Goal: Book appointment/travel/reservation

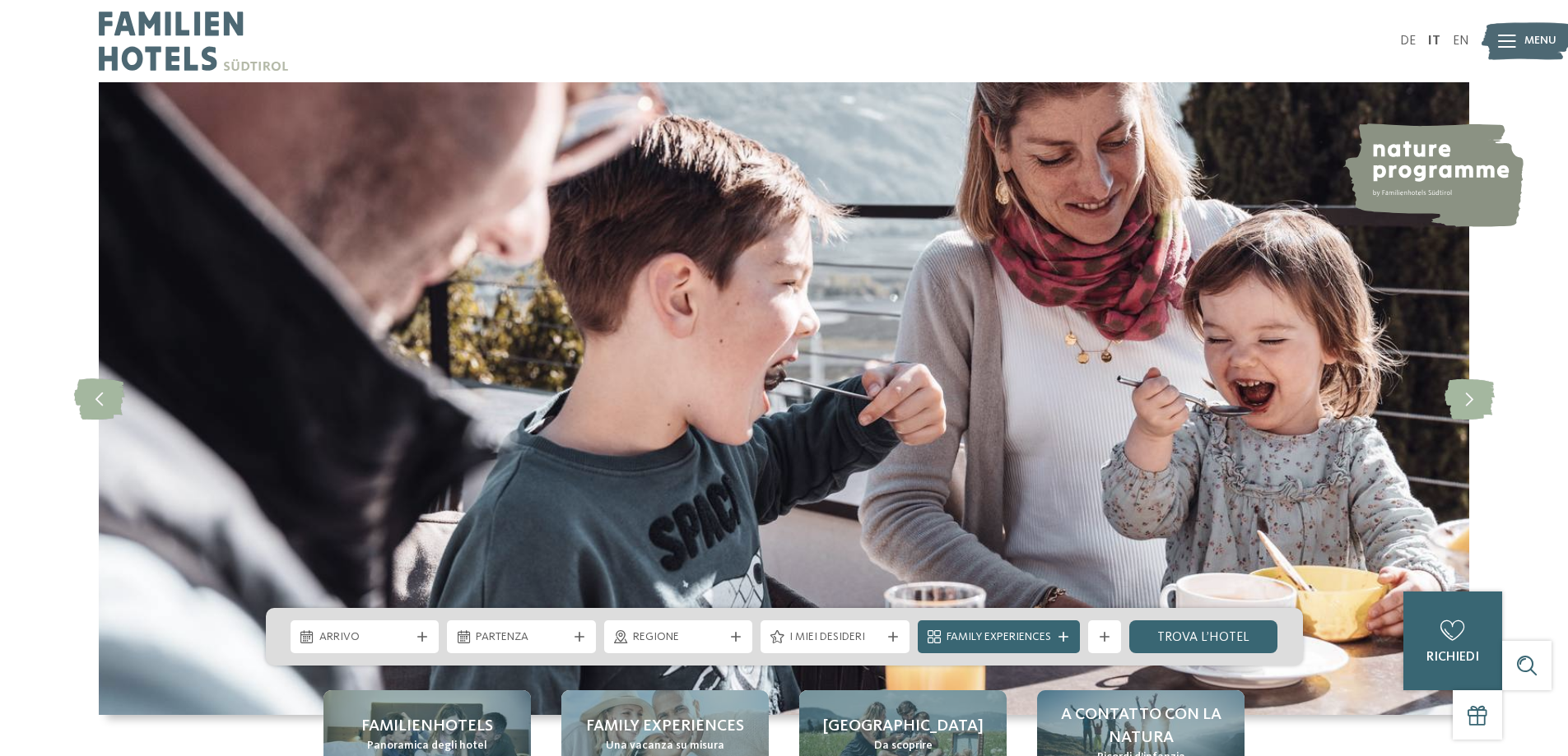
click at [1503, 32] on div at bounding box center [1507, 41] width 18 height 41
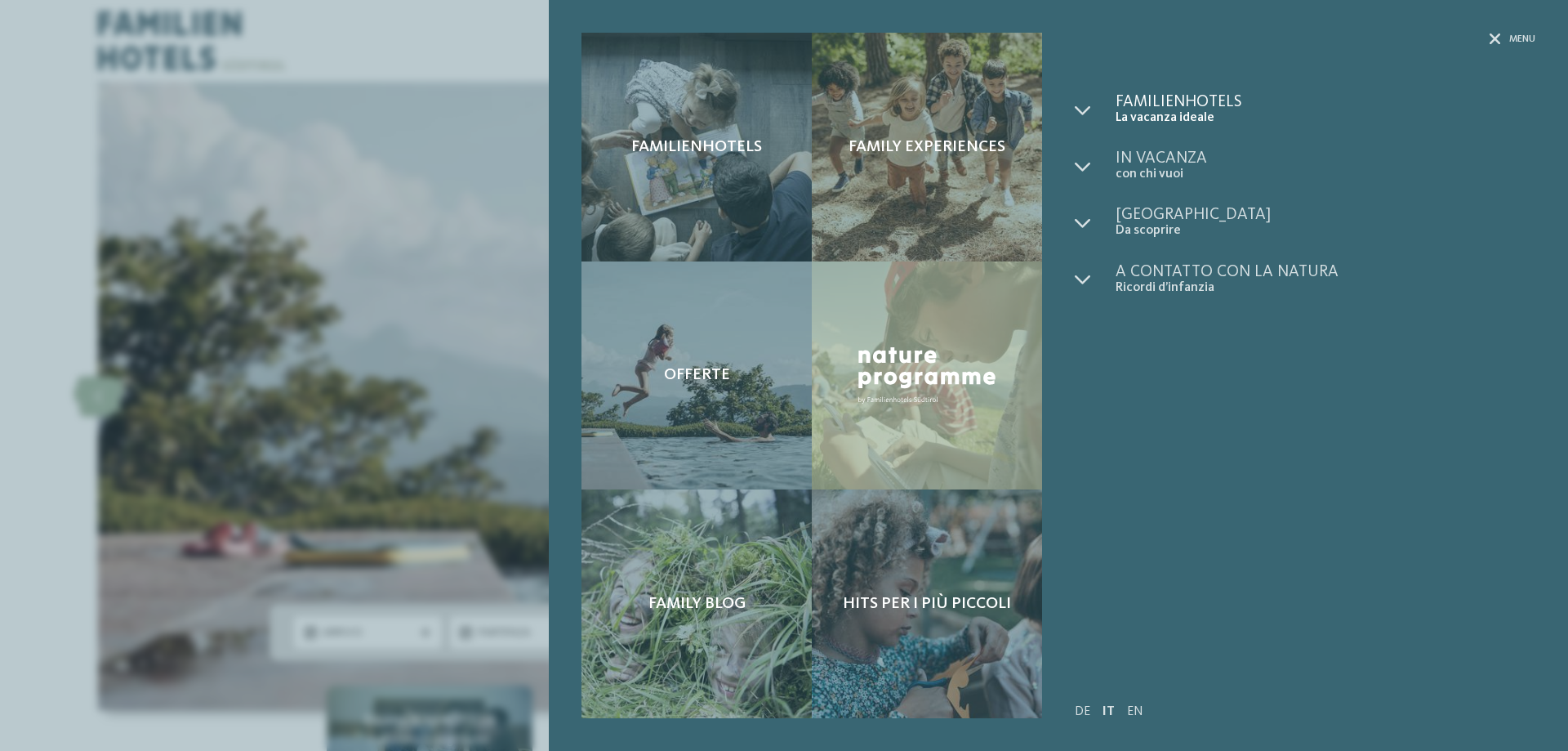
click at [1197, 114] on span "La vacanza ideale" at bounding box center [1326, 118] width 420 height 15
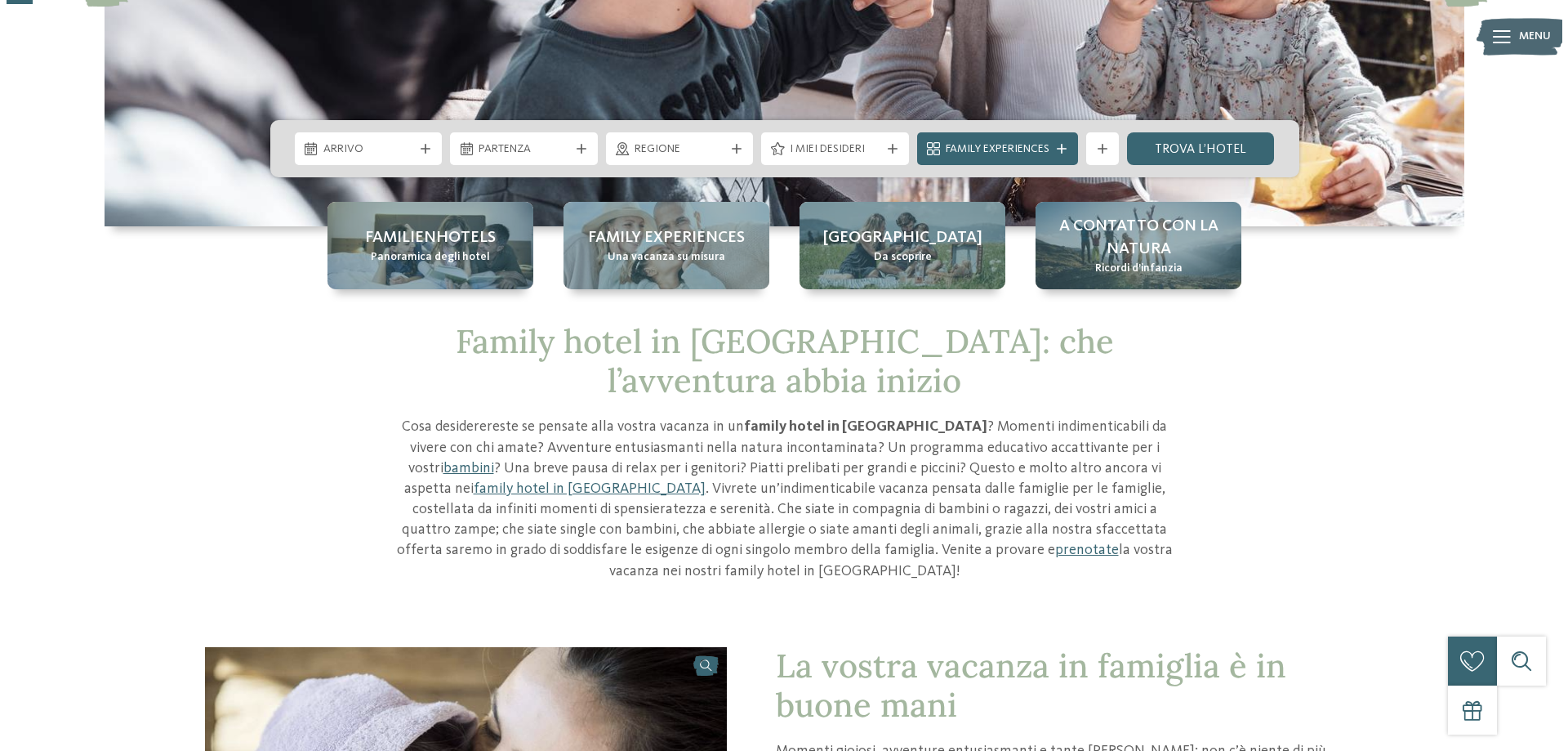
scroll to position [82, 0]
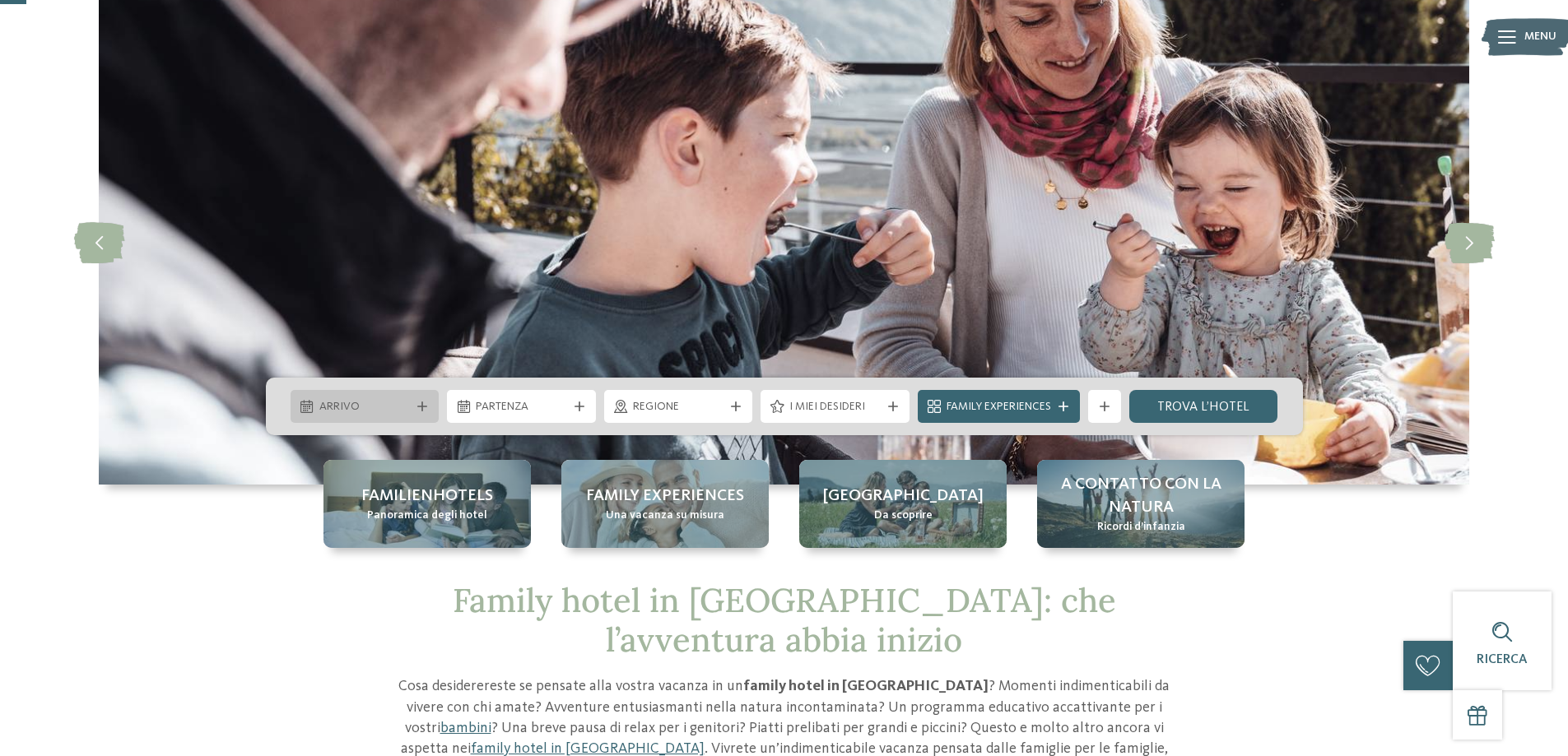
click at [376, 394] on div "Arrivo" at bounding box center [364, 407] width 149 height 33
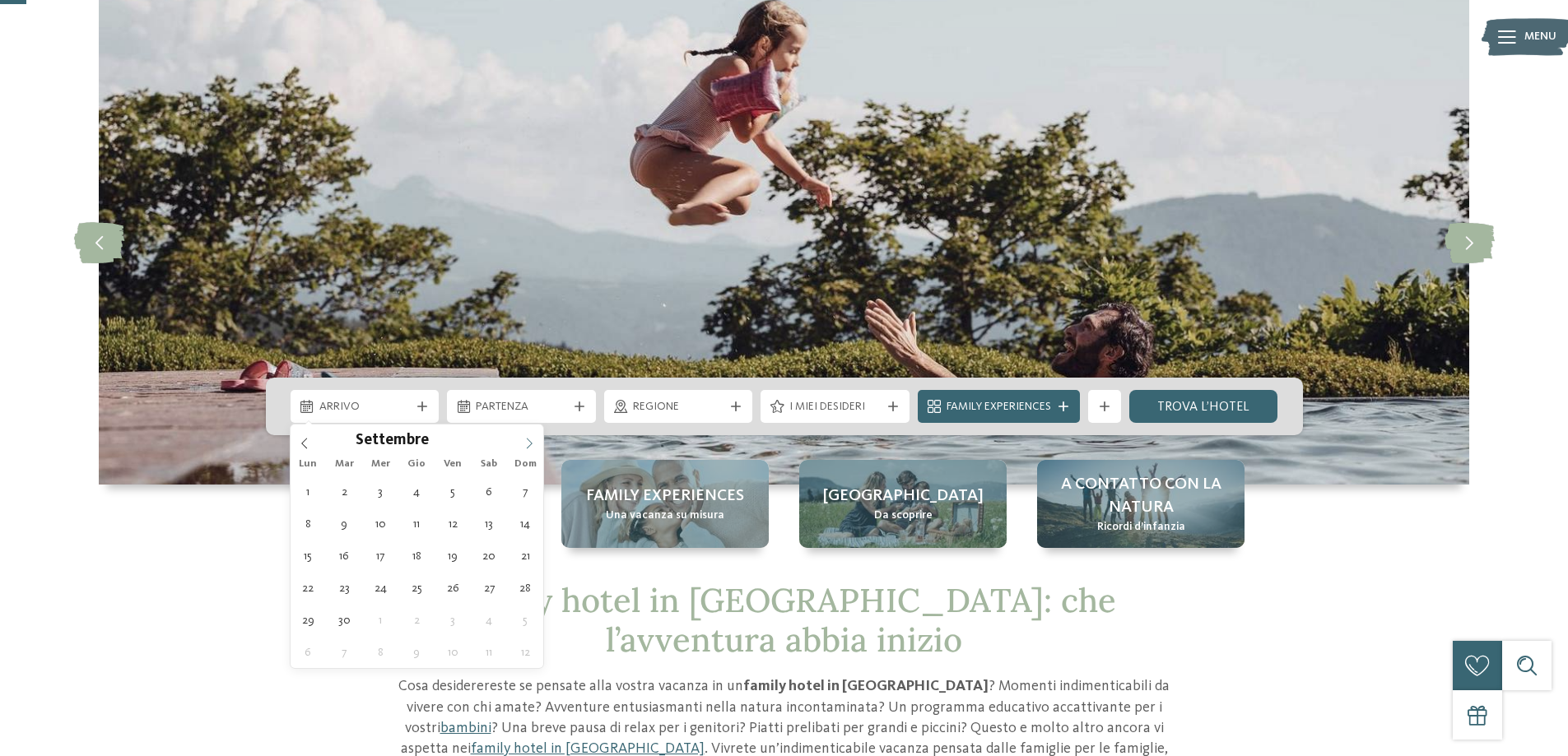
click at [530, 440] on icon at bounding box center [529, 444] width 12 height 12
type div "08.09.2025"
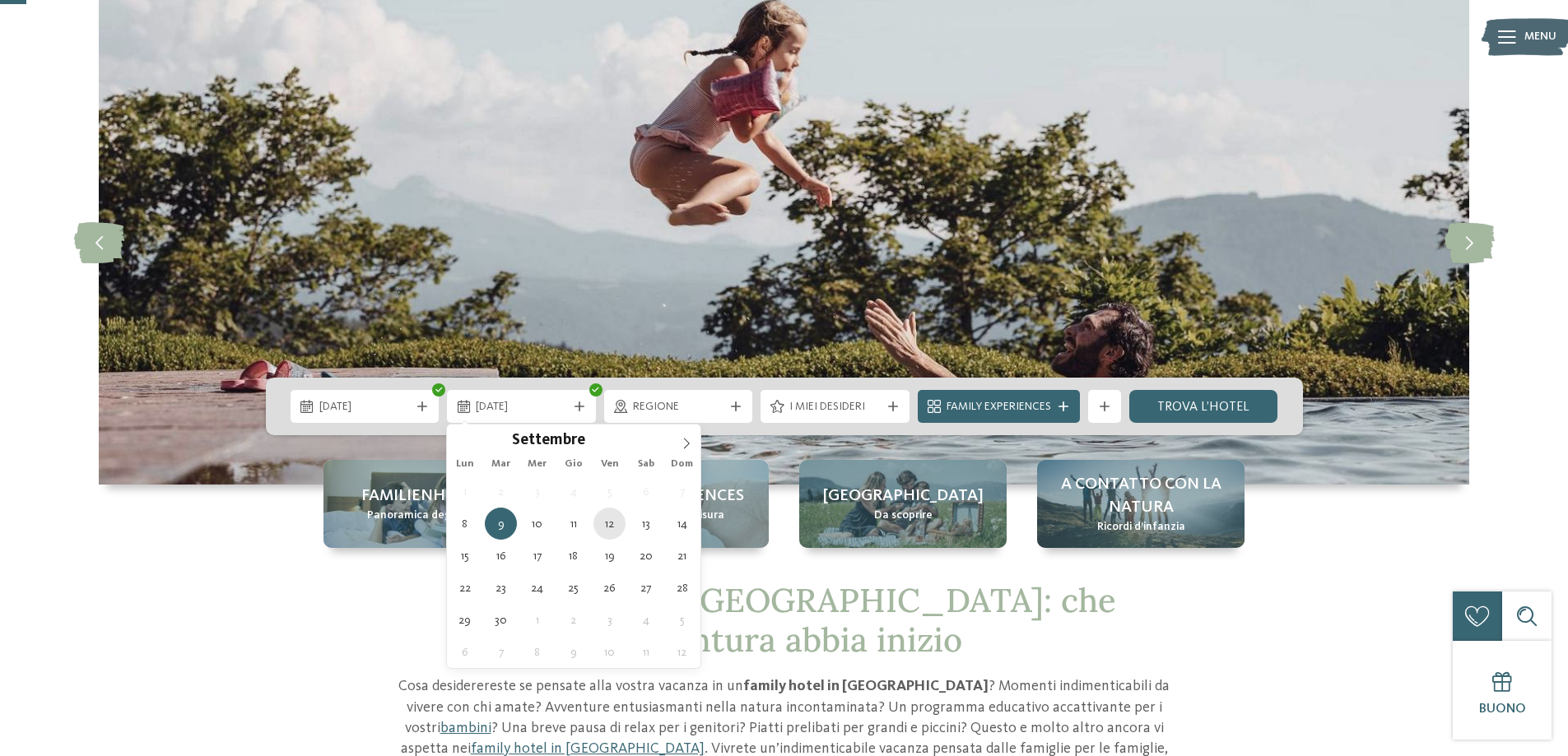
type div "12.09.2025"
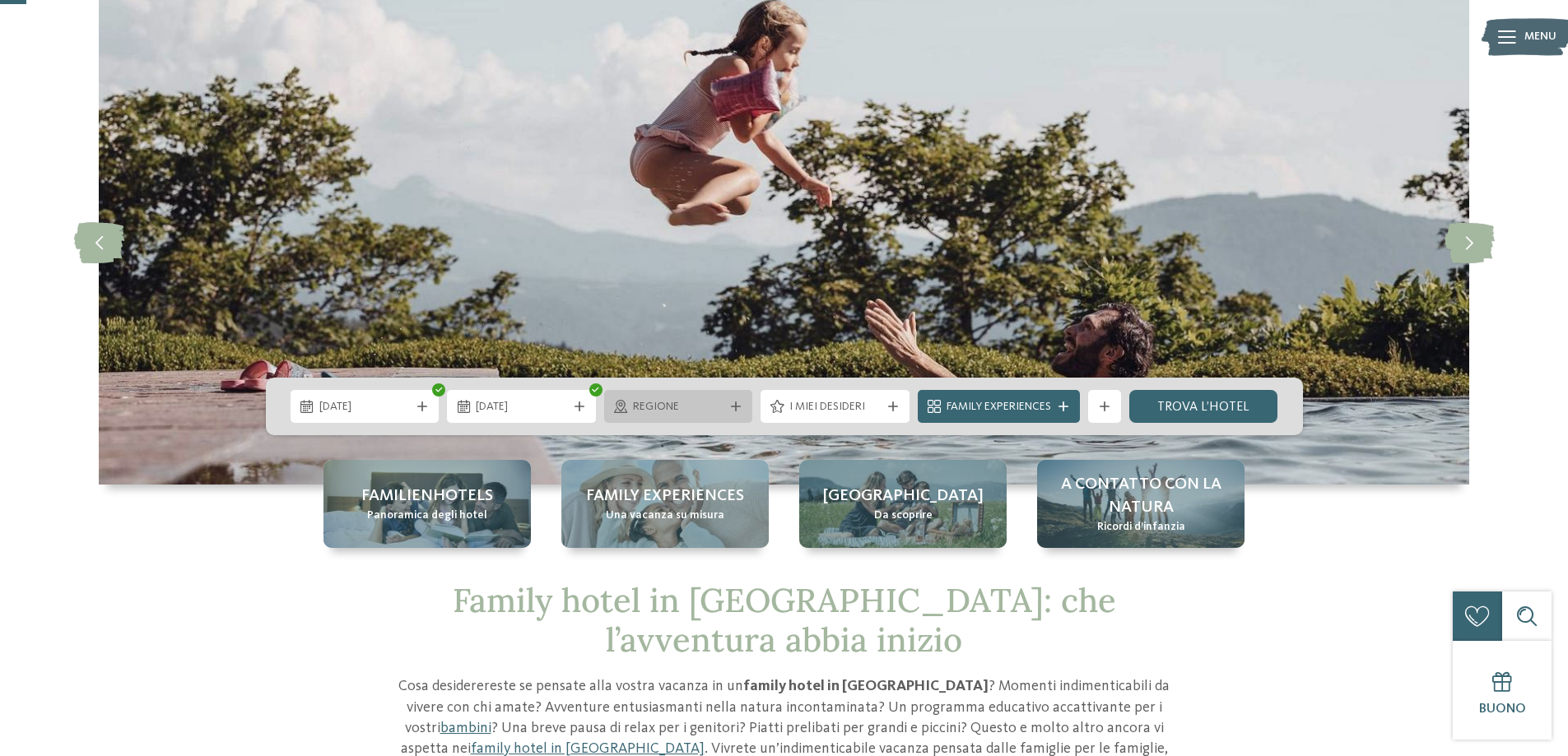
click at [687, 397] on div "Regione" at bounding box center [678, 407] width 149 height 33
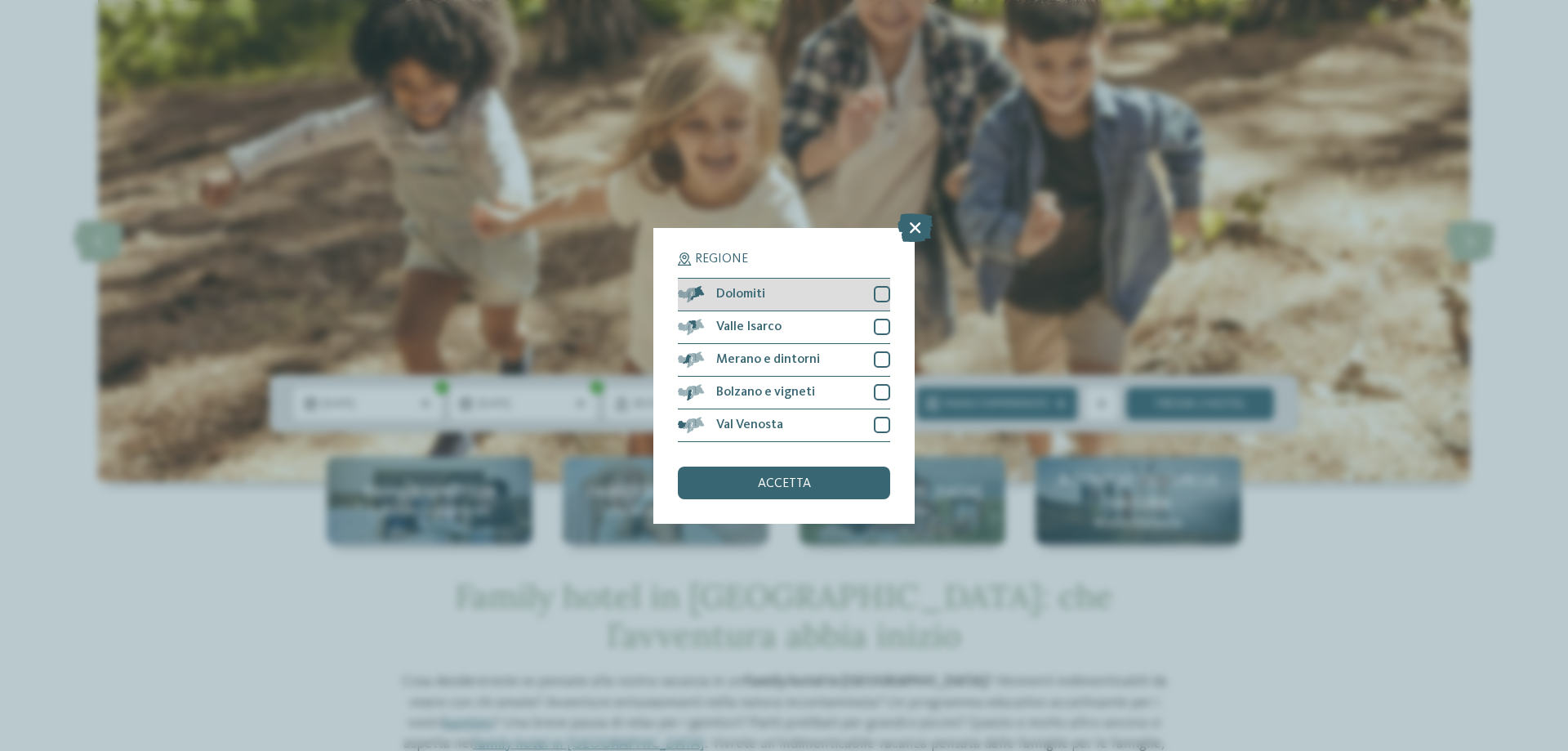
click at [883, 291] on div at bounding box center [882, 294] width 16 height 16
click at [822, 477] on div "accetta" at bounding box center [784, 483] width 213 height 33
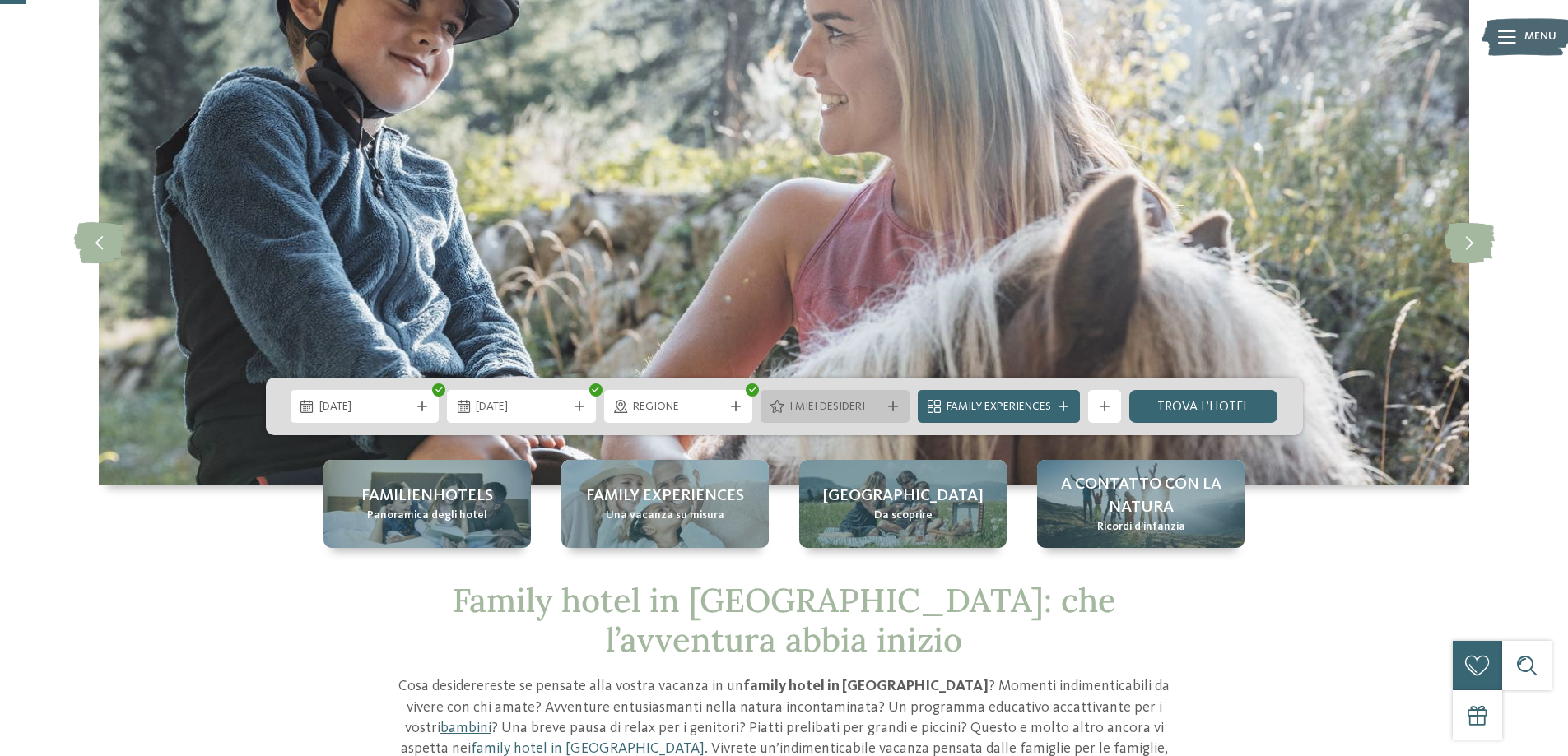
click at [836, 413] on span "I miei desideri" at bounding box center [835, 407] width 91 height 17
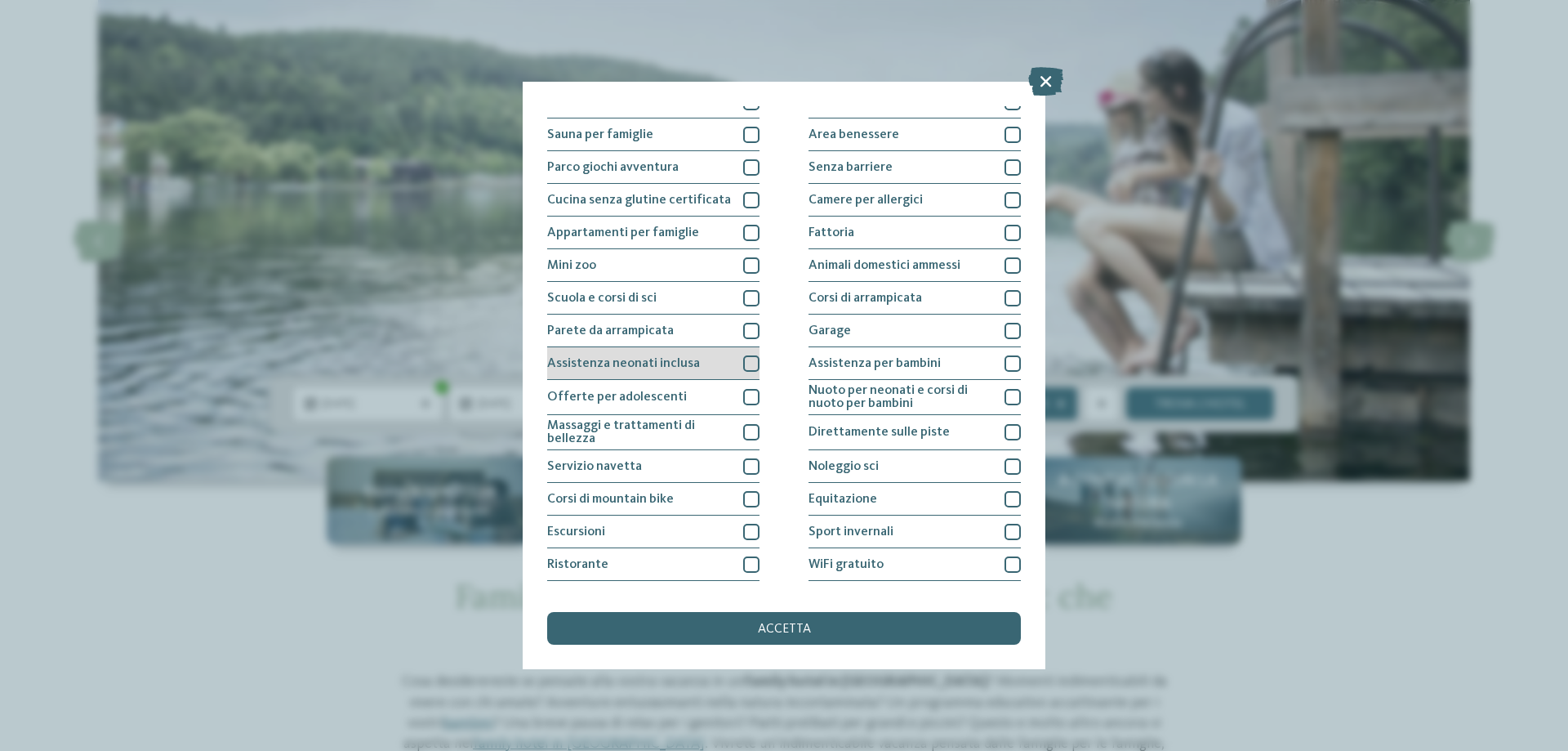
click at [744, 368] on div at bounding box center [751, 363] width 16 height 16
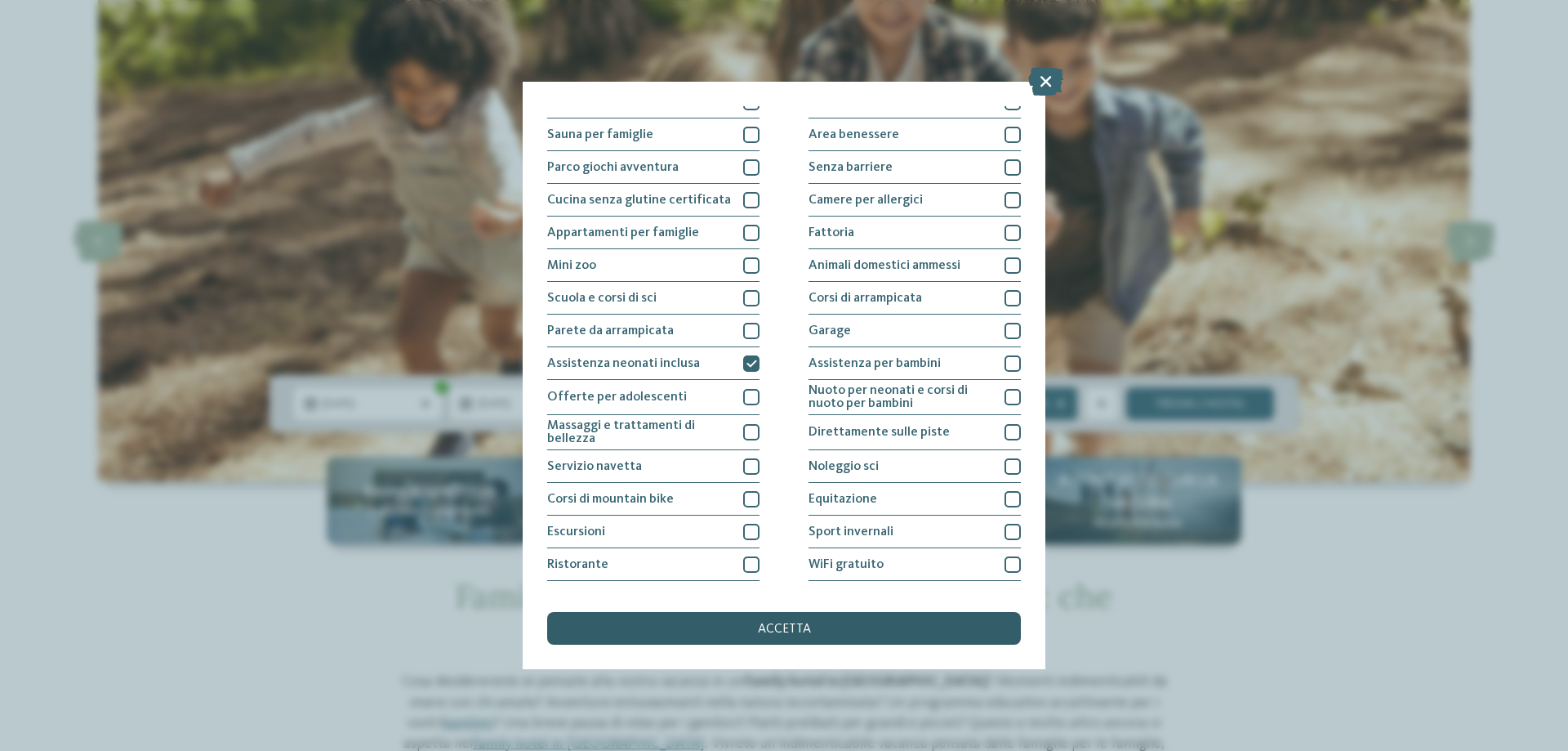
click at [811, 626] on div "accetta" at bounding box center [784, 628] width 473 height 33
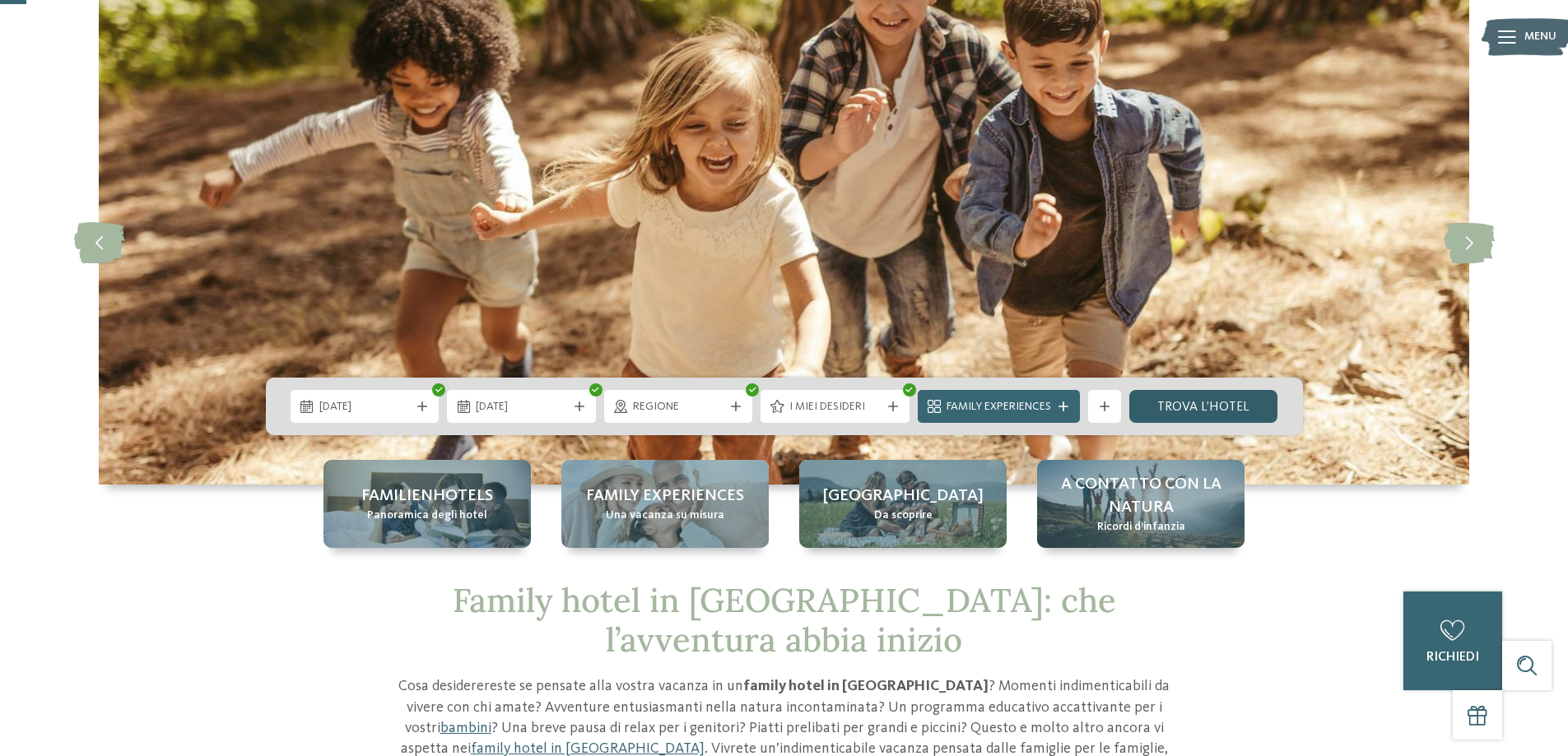
click at [1198, 411] on link "trova l’hotel" at bounding box center [1203, 407] width 149 height 33
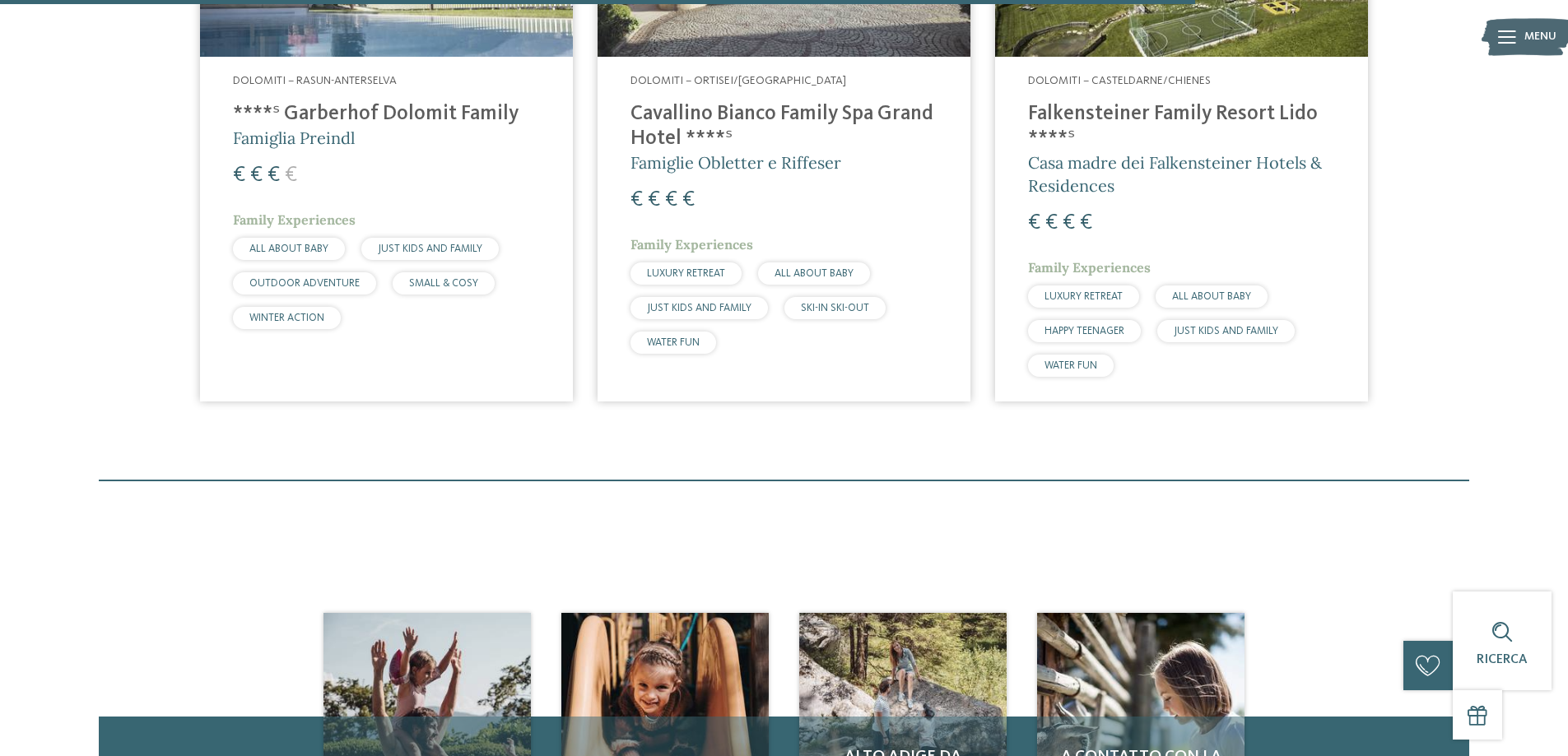
scroll to position [457, 0]
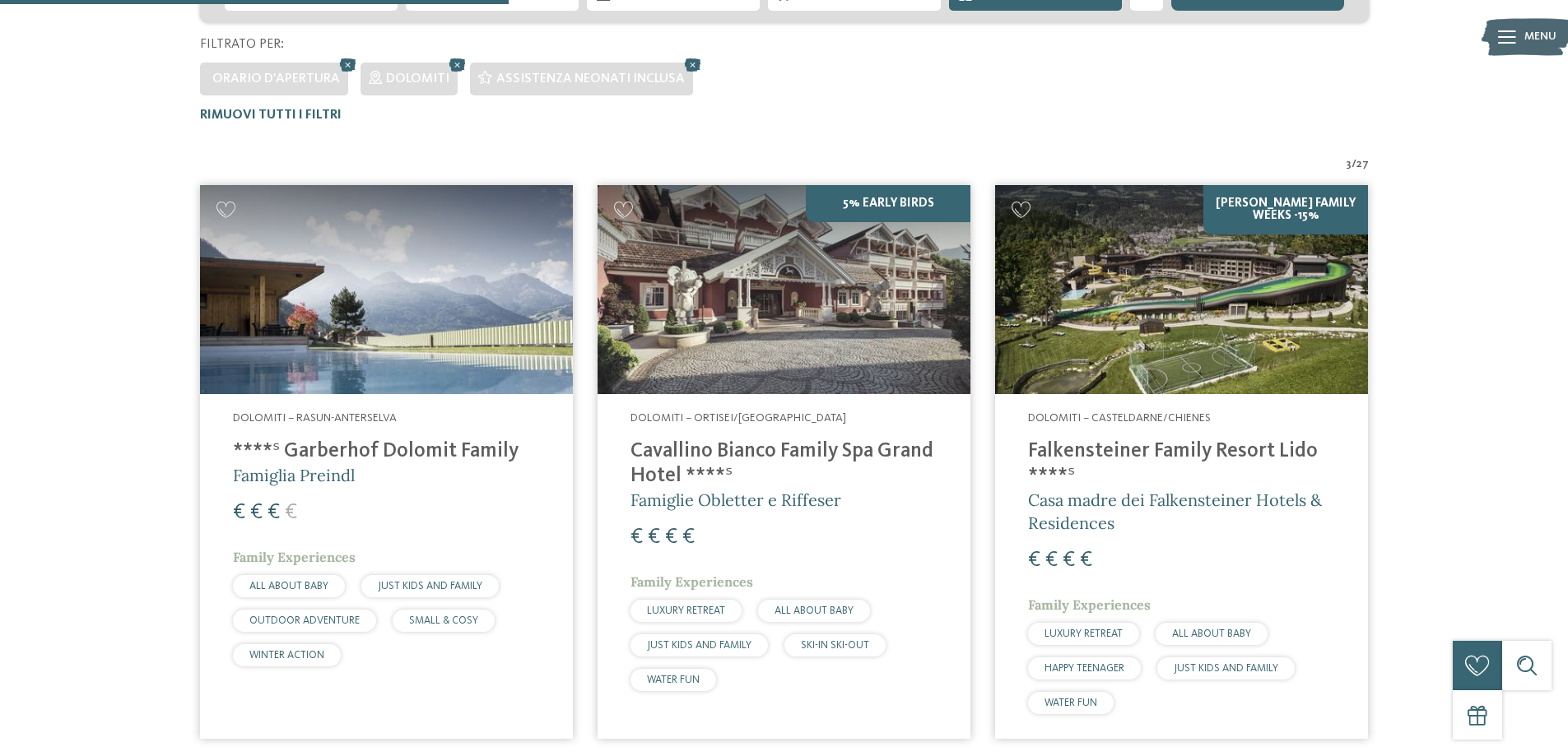
click at [404, 455] on h4 "****ˢ Garberhof Dolomit Family" at bounding box center [385, 451] width 307 height 24
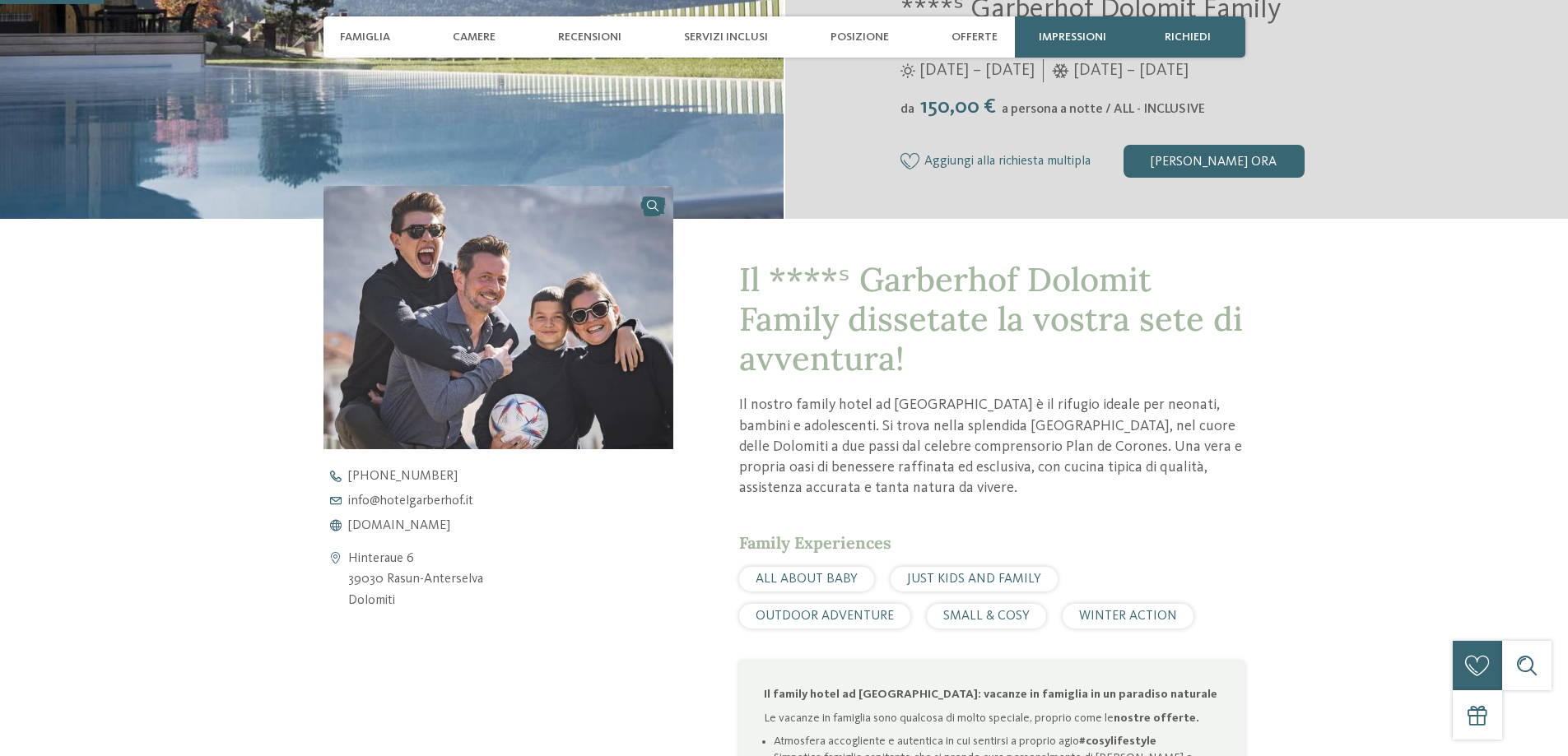
scroll to position [493, 0]
